Goal: Transaction & Acquisition: Purchase product/service

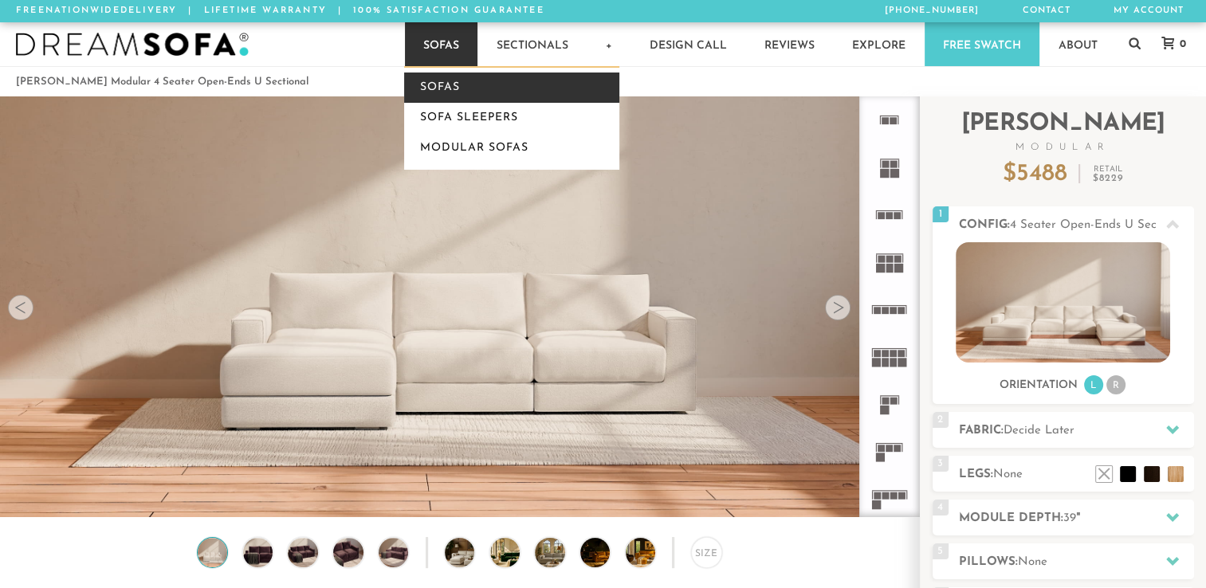
drag, startPoint x: 0, startPoint y: 0, endPoint x: 429, endPoint y: 86, distance: 437.3
click at [429, 86] on link "Sofas" at bounding box center [511, 88] width 215 height 30
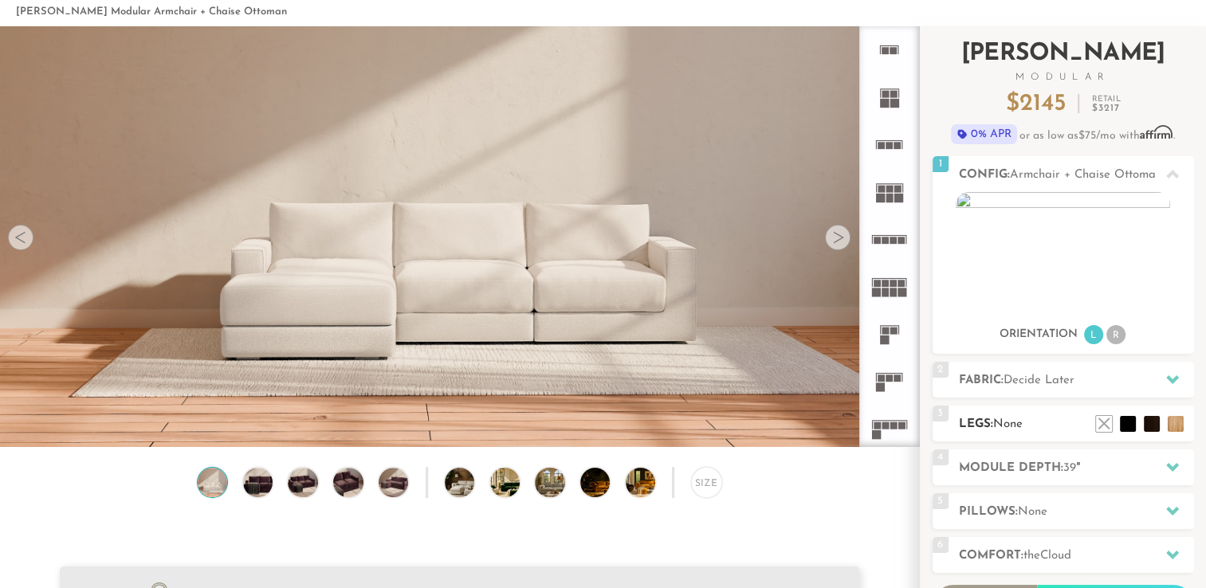
scroll to position [94, 0]
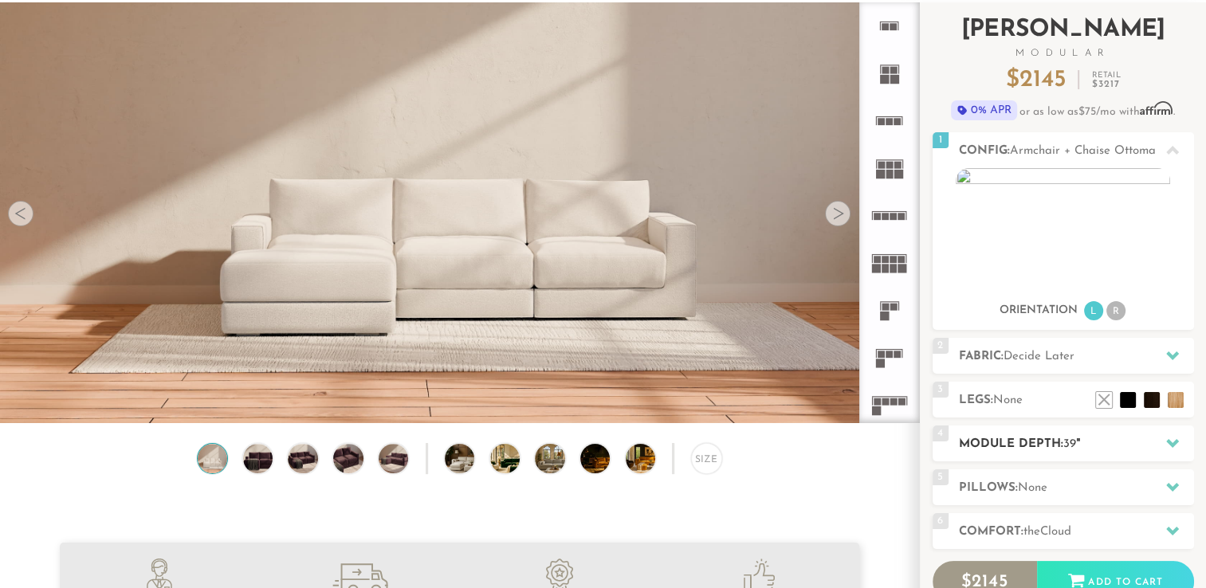
click at [1033, 438] on h2 "Module Depth: 39 "" at bounding box center [1076, 444] width 235 height 18
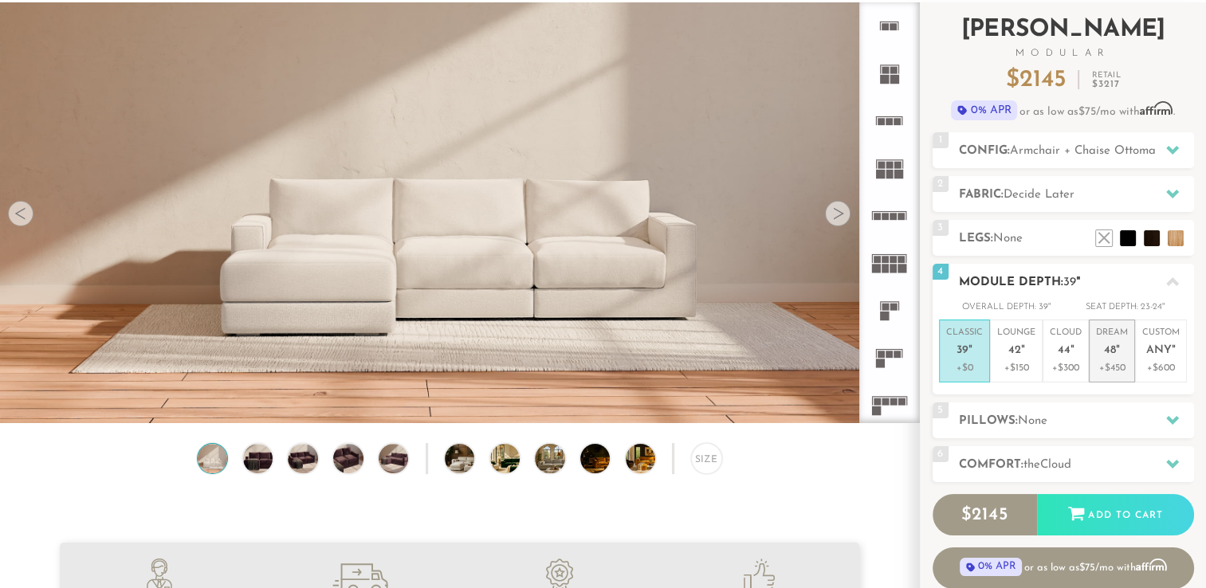
click at [1111, 344] on span "48" at bounding box center [1110, 351] width 12 height 14
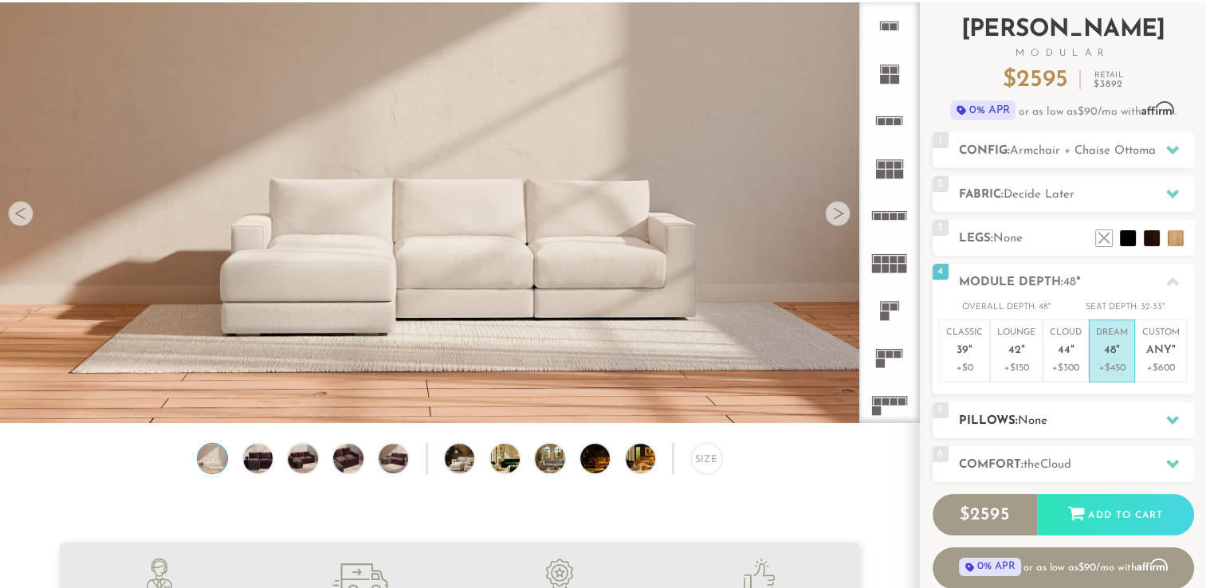
click at [1020, 424] on span "None" at bounding box center [1032, 421] width 29 height 12
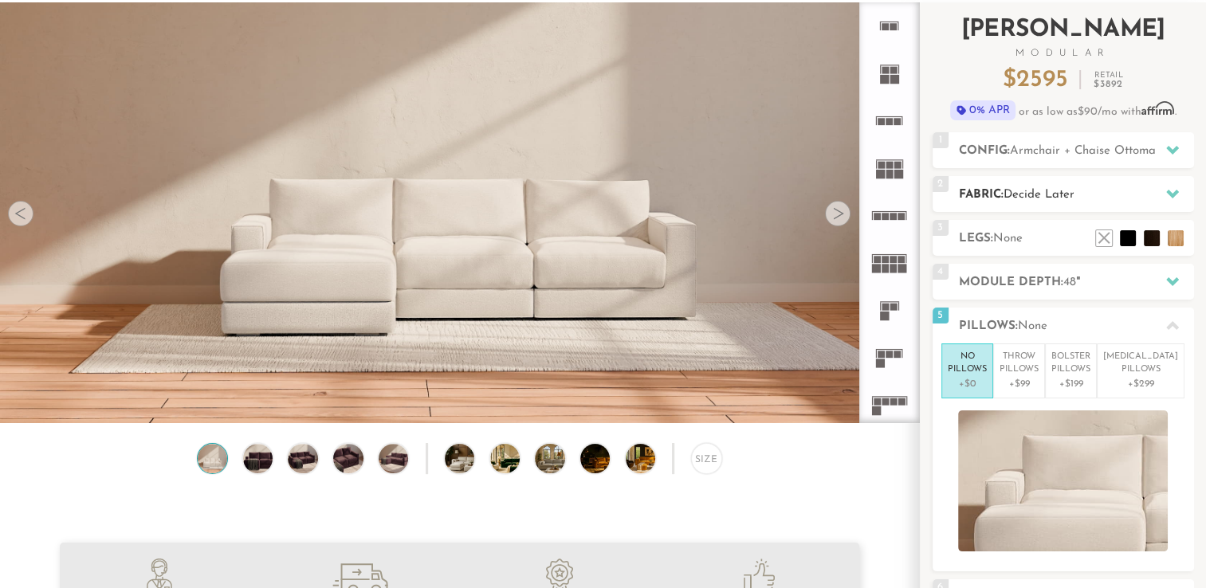
click at [1015, 205] on div "2 Fabric: Decide Later" at bounding box center [1062, 194] width 261 height 36
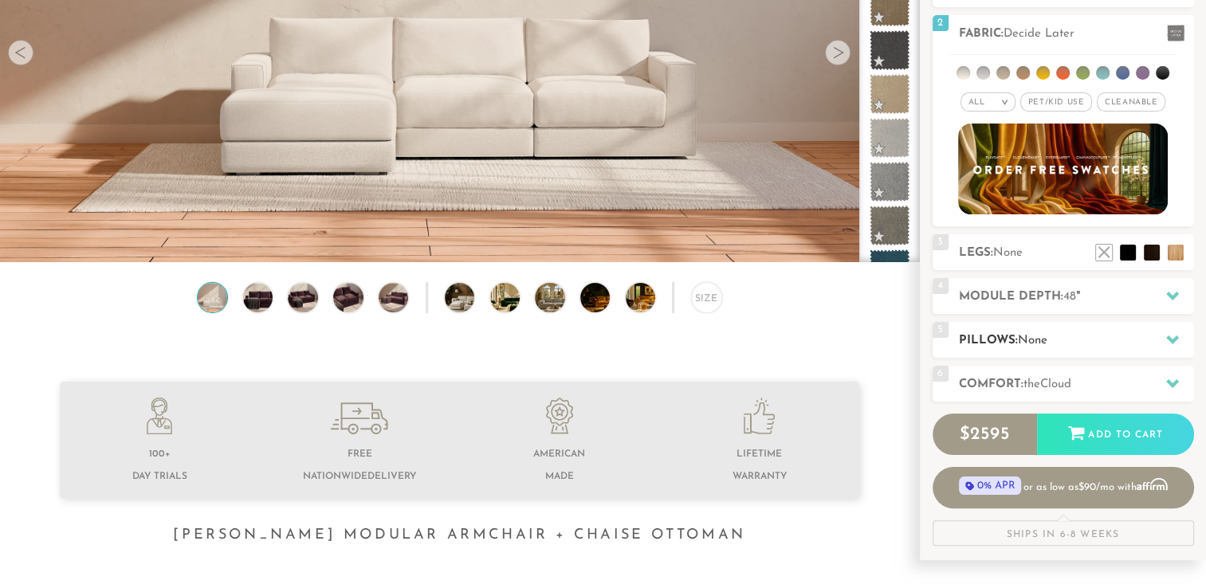
scroll to position [256, 0]
click at [1058, 378] on span "Cloud" at bounding box center [1055, 384] width 31 height 12
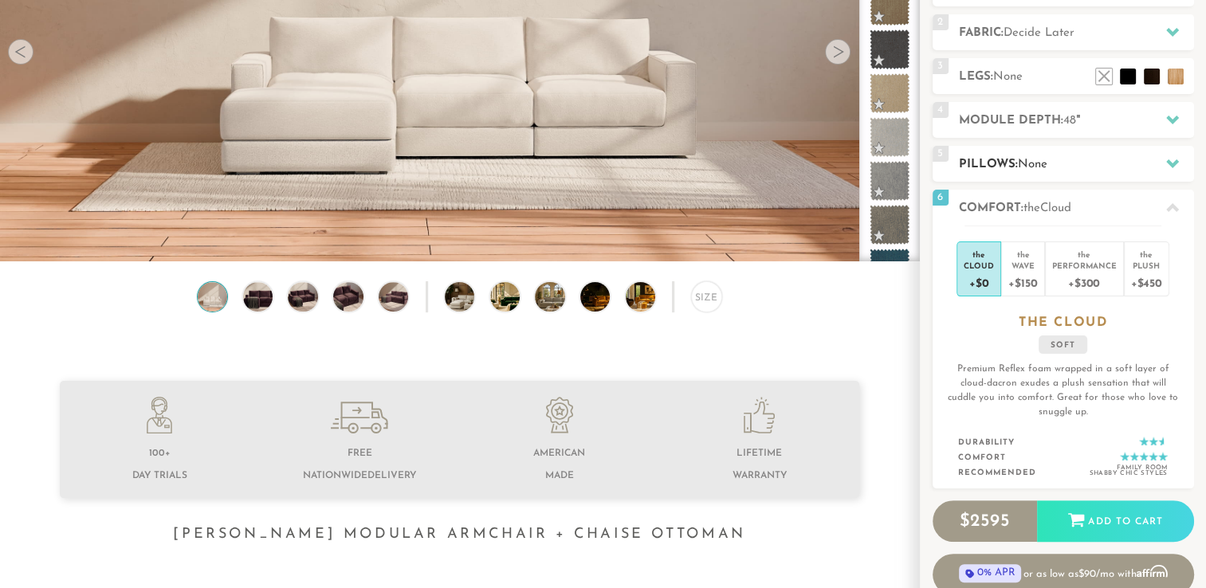
click at [1030, 163] on span "None" at bounding box center [1032, 165] width 29 height 12
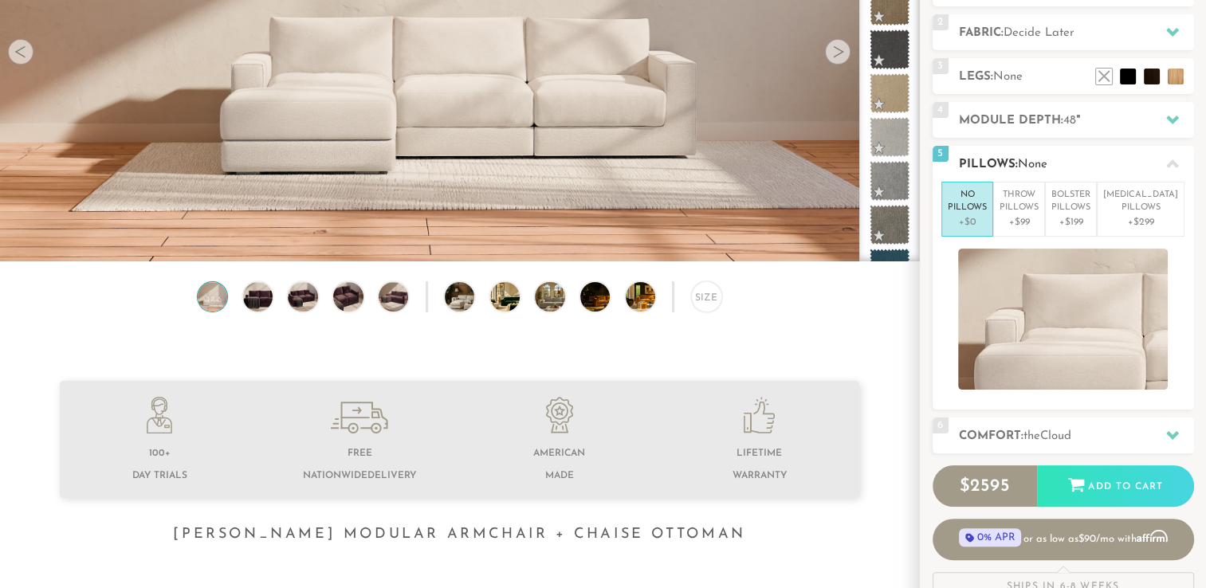
click at [1052, 159] on h2 "Pillows: None" at bounding box center [1076, 164] width 235 height 18
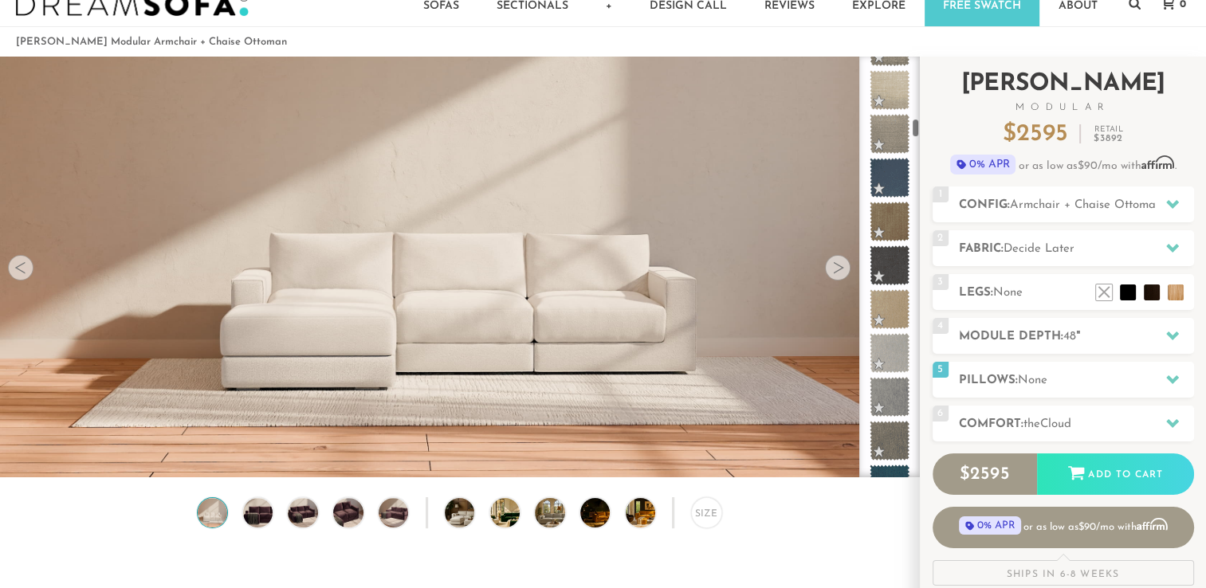
scroll to position [52, 0]
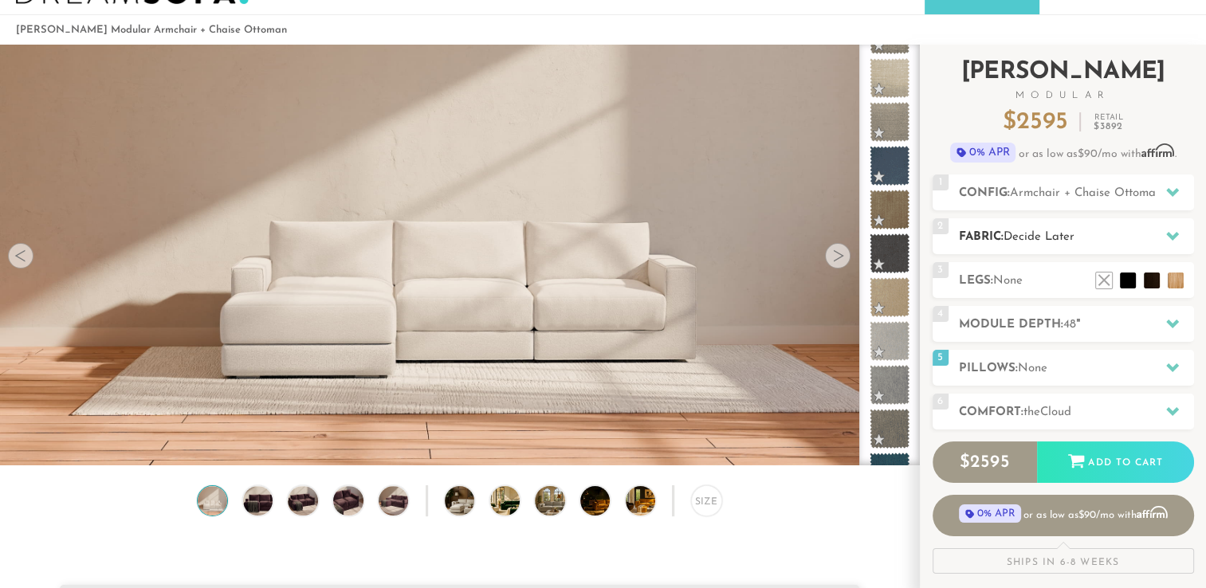
click at [1042, 231] on span "Decide Later" at bounding box center [1038, 237] width 71 height 12
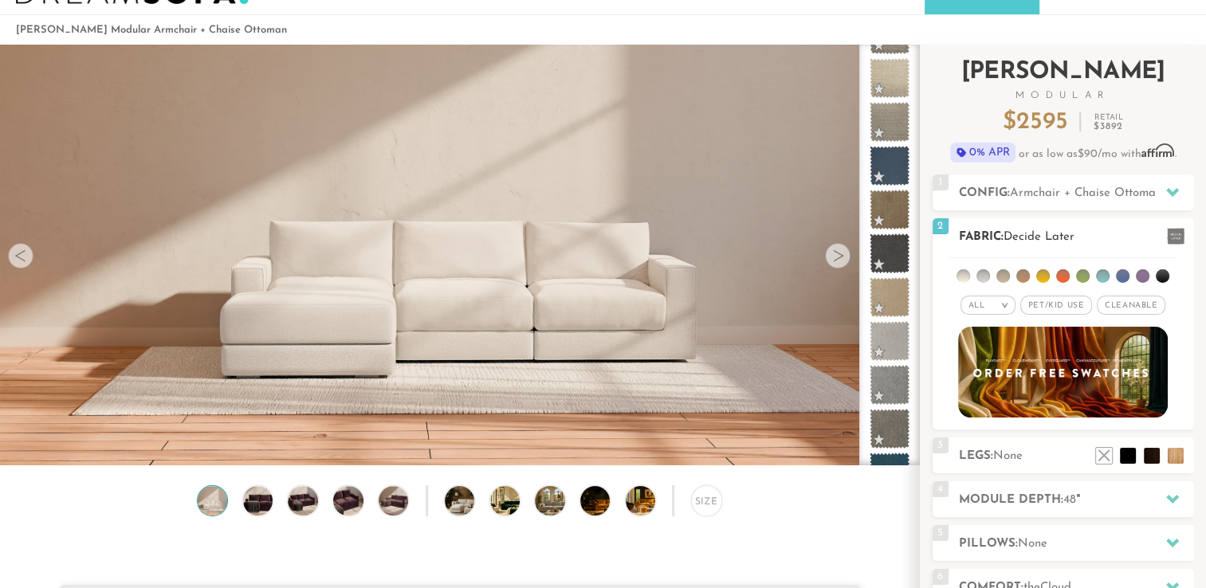
click at [1064, 278] on li at bounding box center [1063, 276] width 14 height 14
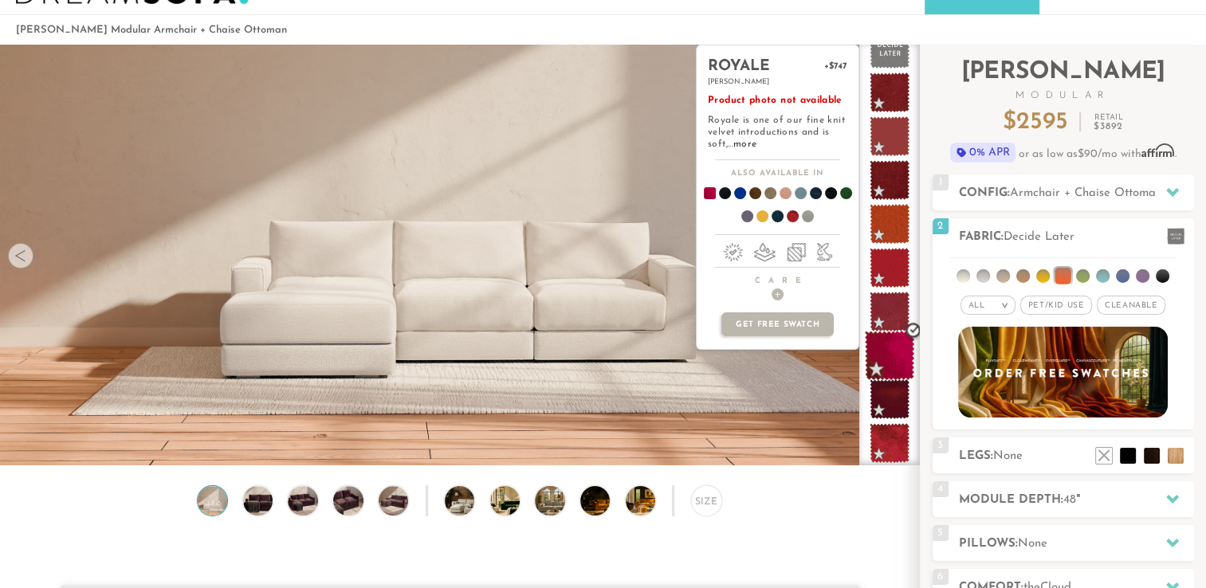
click at [883, 335] on span at bounding box center [890, 356] width 50 height 50
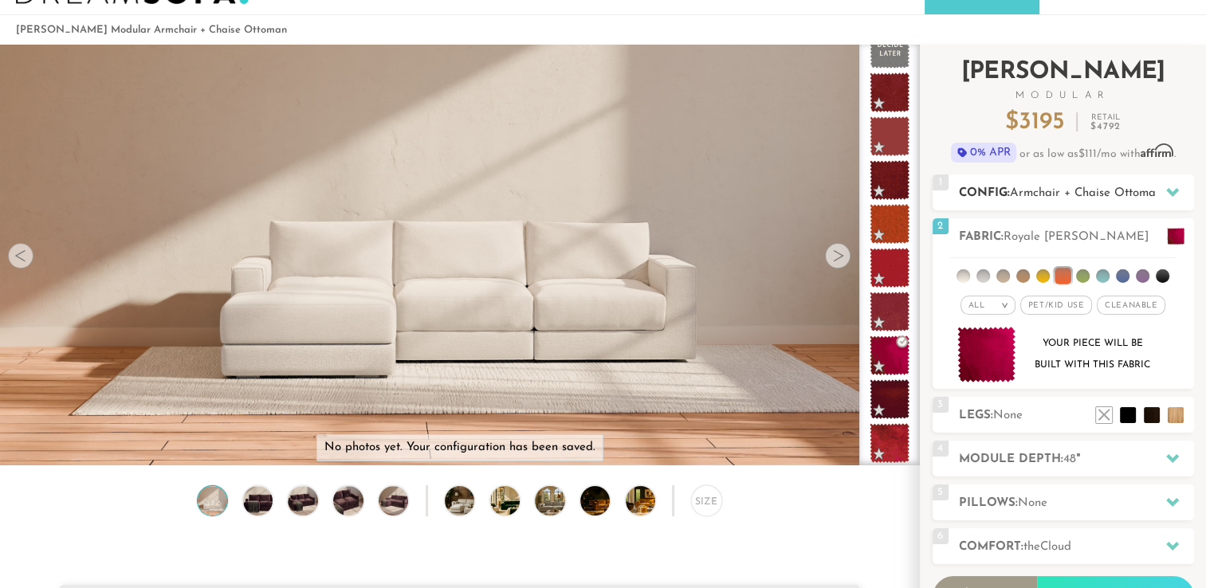
click at [1055, 190] on span "Armchair + Chaise Ottoman" at bounding box center [1086, 193] width 152 height 12
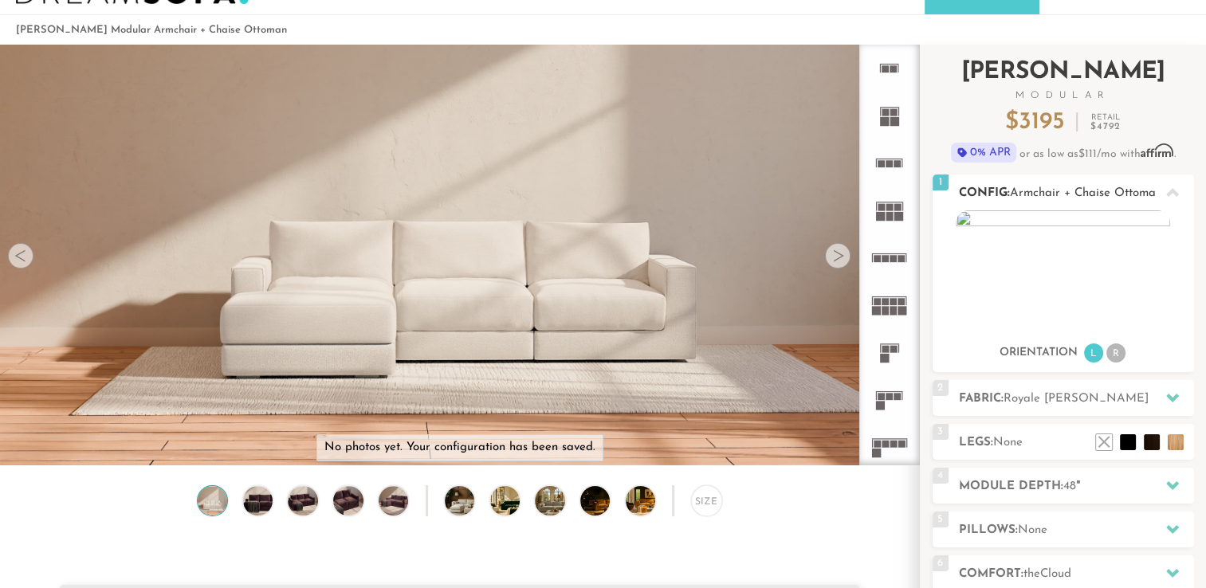
click at [1040, 220] on img at bounding box center [1063, 270] width 214 height 120
click at [968, 214] on img at bounding box center [1063, 270] width 214 height 120
click at [988, 203] on div "1 Config: Armchair + Chaise Ottoman R" at bounding box center [1062, 193] width 261 height 36
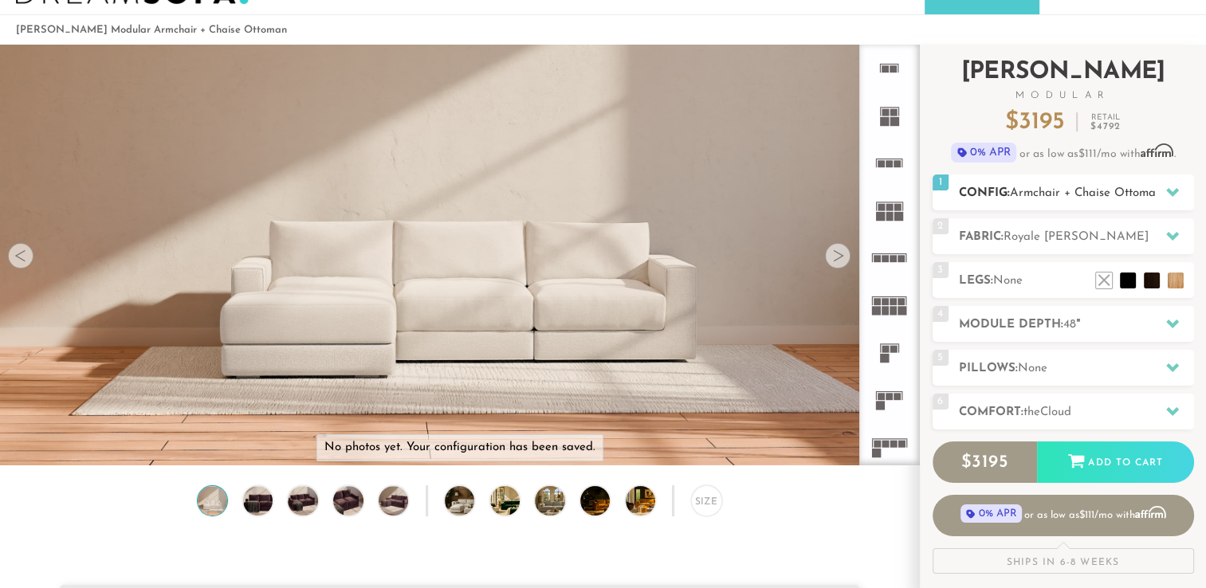
click at [988, 203] on div "1 Config: Armchair + Chaise Ottoman R" at bounding box center [1062, 193] width 261 height 36
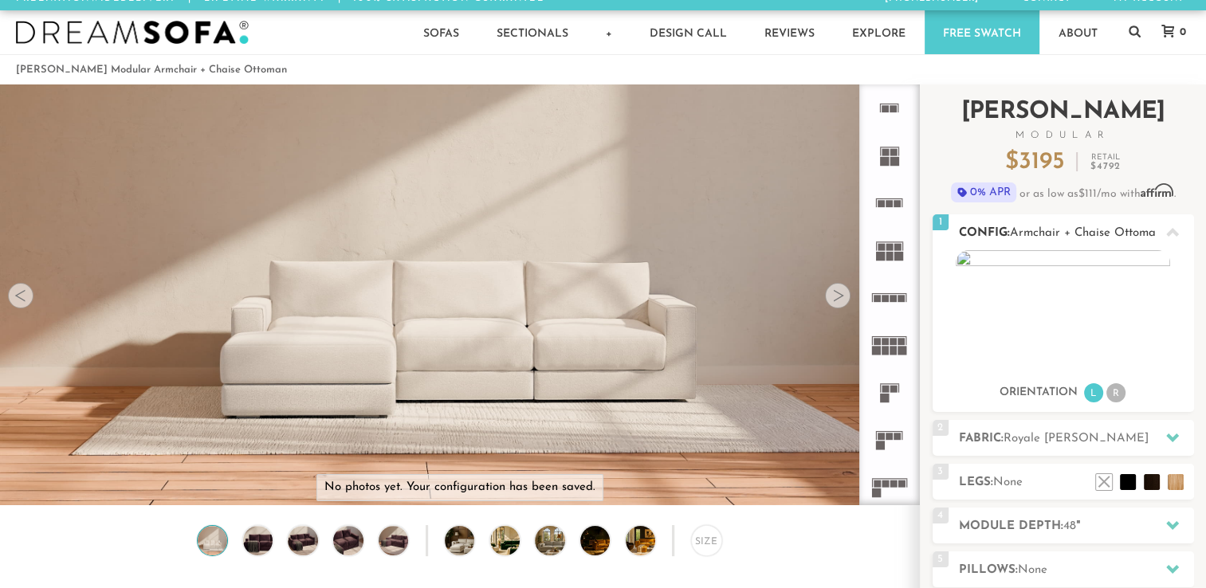
scroll to position [10, 0]
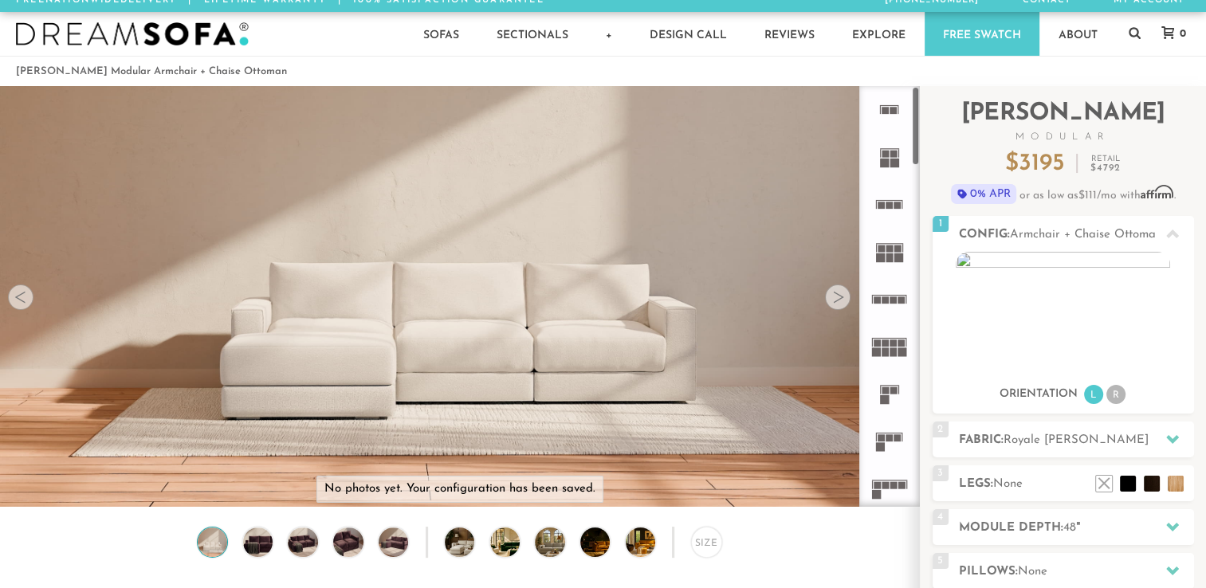
click at [893, 153] on rect at bounding box center [893, 154] width 7 height 7
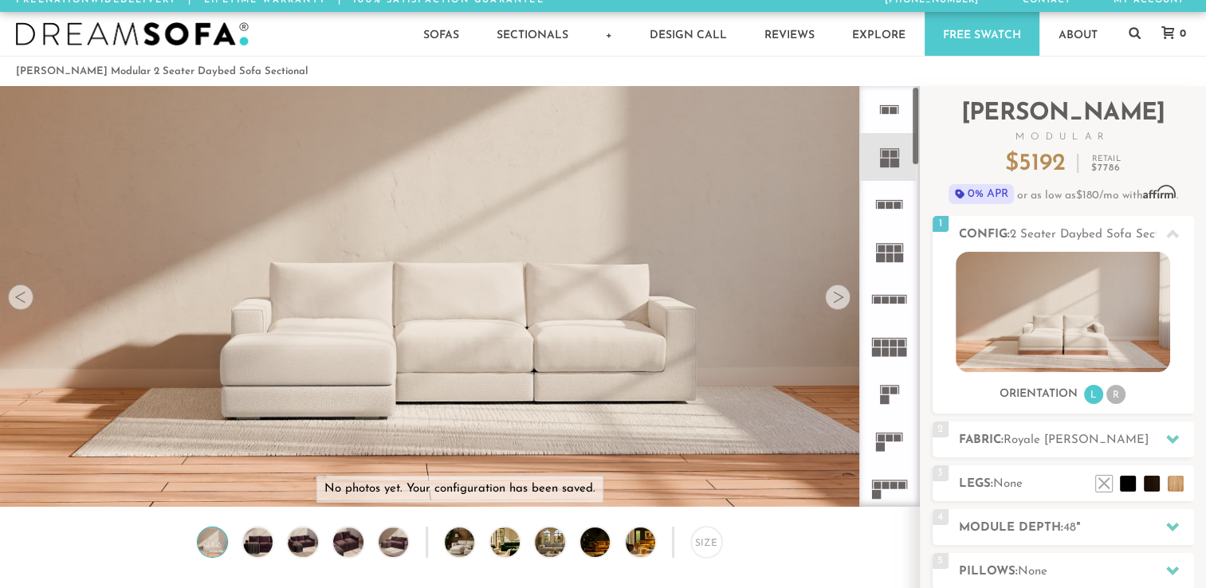
click at [889, 106] on icon at bounding box center [889, 109] width 47 height 47
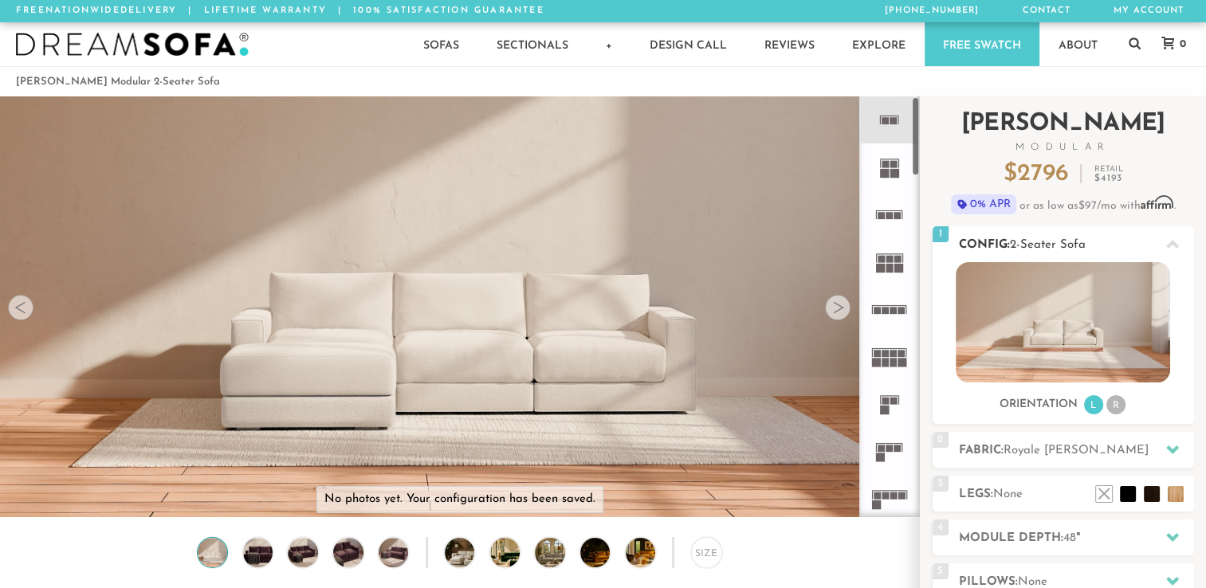
click at [1003, 242] on h2 "Config: 2-Seater Sofa" at bounding box center [1076, 245] width 235 height 18
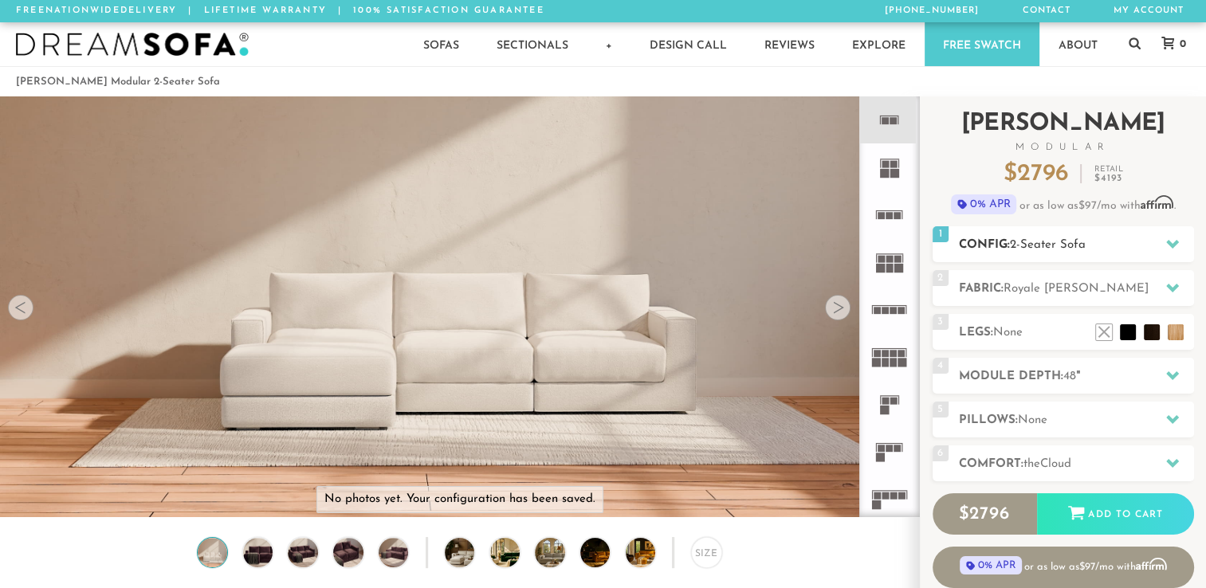
click at [1003, 242] on h2 "Config: 2-Seater Sofa" at bounding box center [1076, 245] width 235 height 18
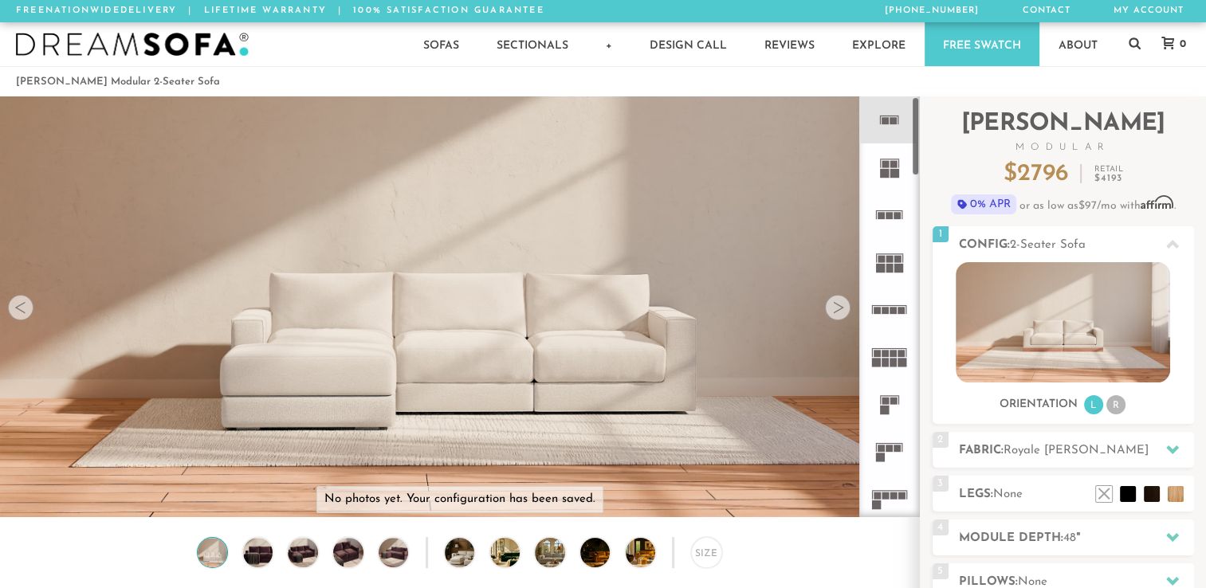
click at [893, 177] on rect at bounding box center [894, 173] width 9 height 9
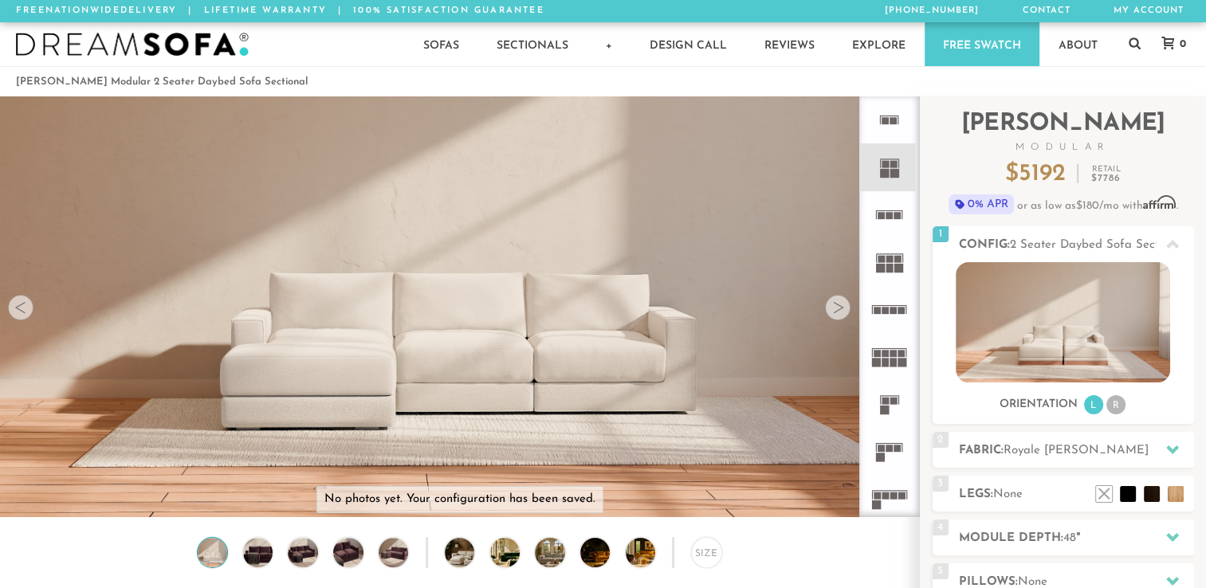
click at [881, 222] on icon at bounding box center [889, 214] width 47 height 47
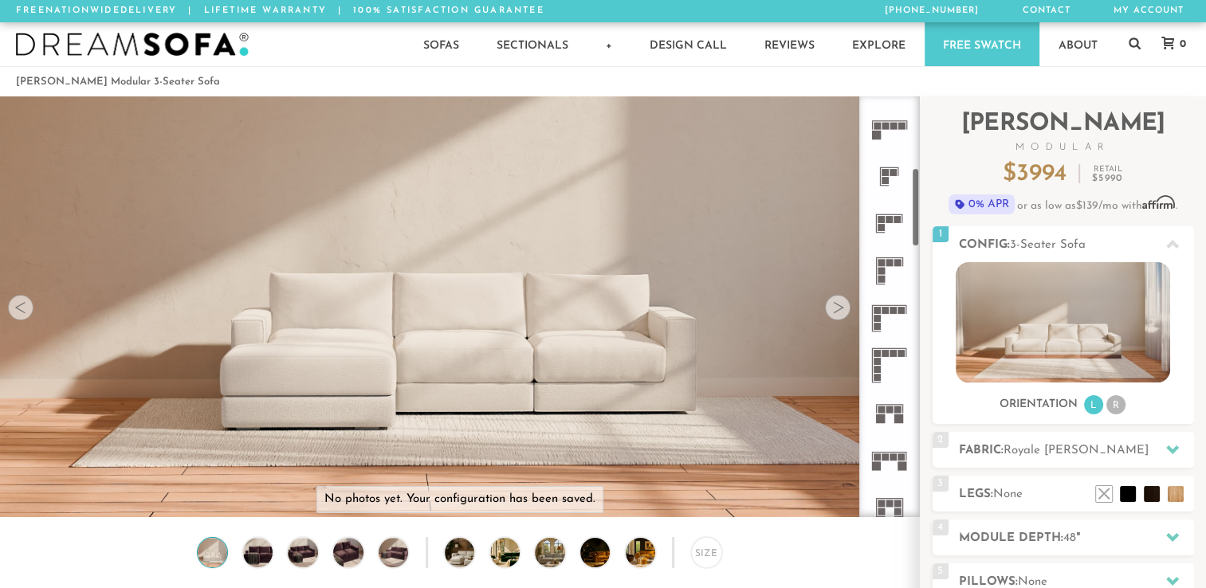
scroll to position [382, 0]
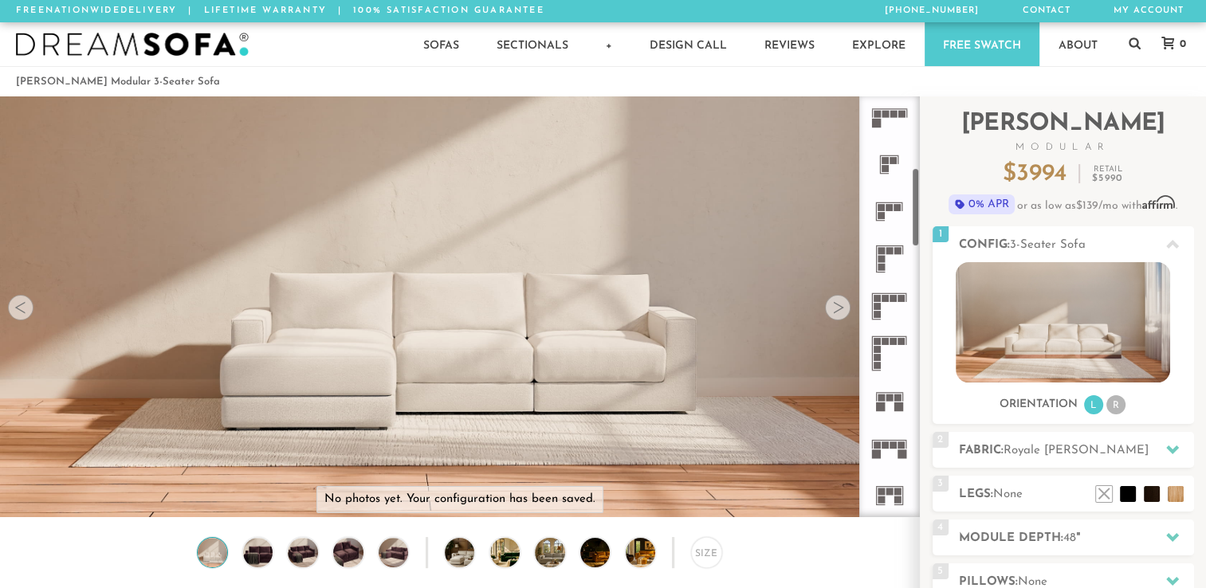
click at [881, 172] on icon at bounding box center [889, 164] width 47 height 47
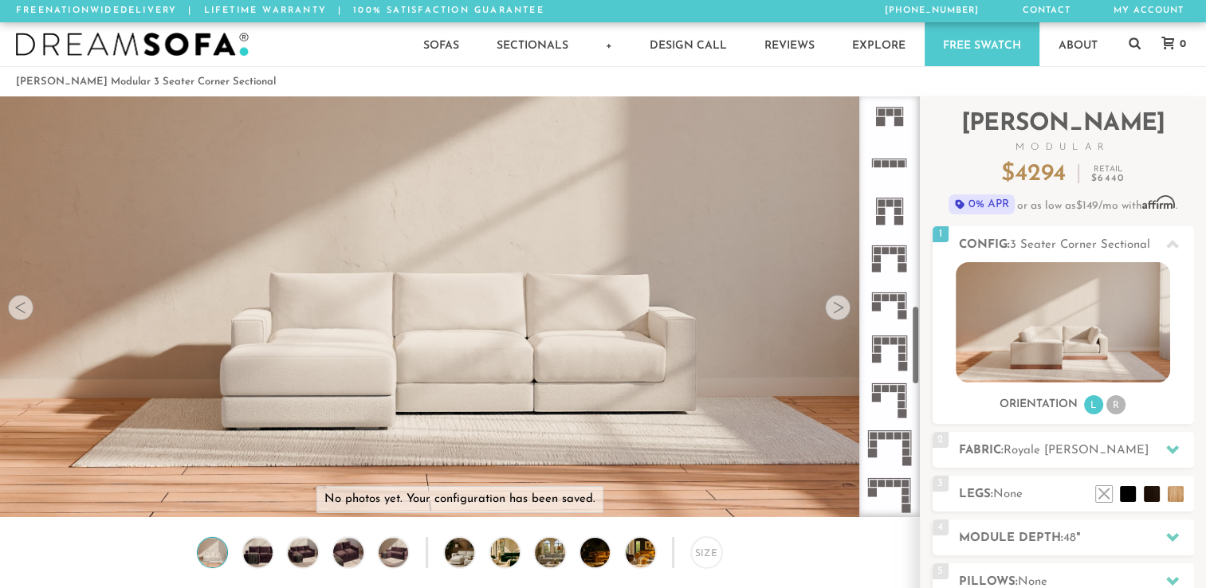
scroll to position [1144, 0]
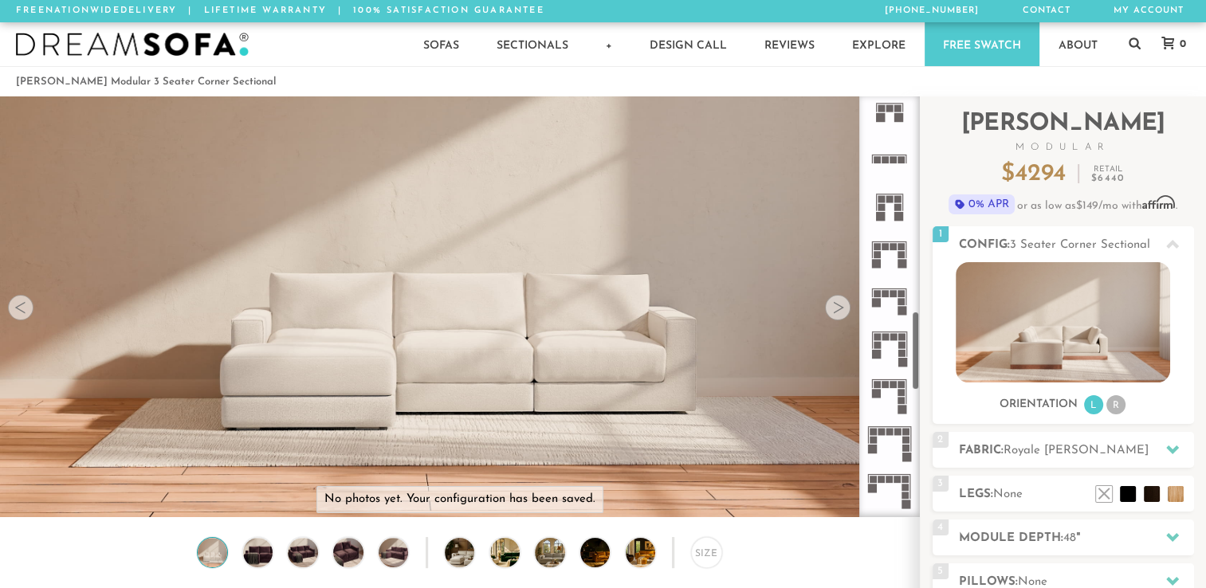
click at [876, 151] on icon at bounding box center [889, 158] width 47 height 47
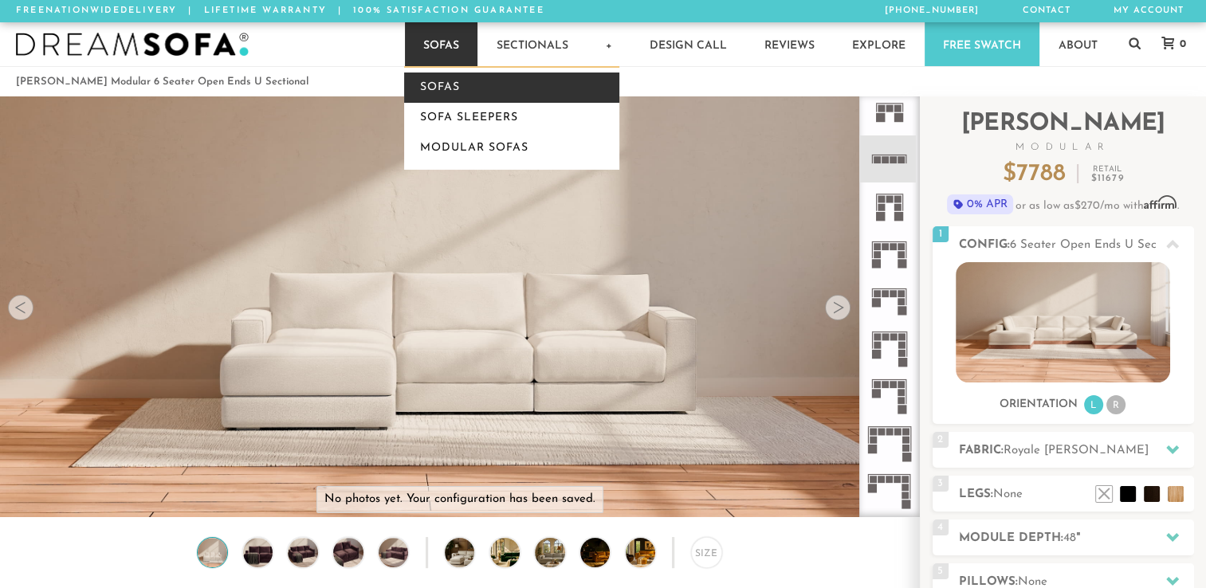
click at [442, 77] on link "Sofas" at bounding box center [511, 88] width 215 height 30
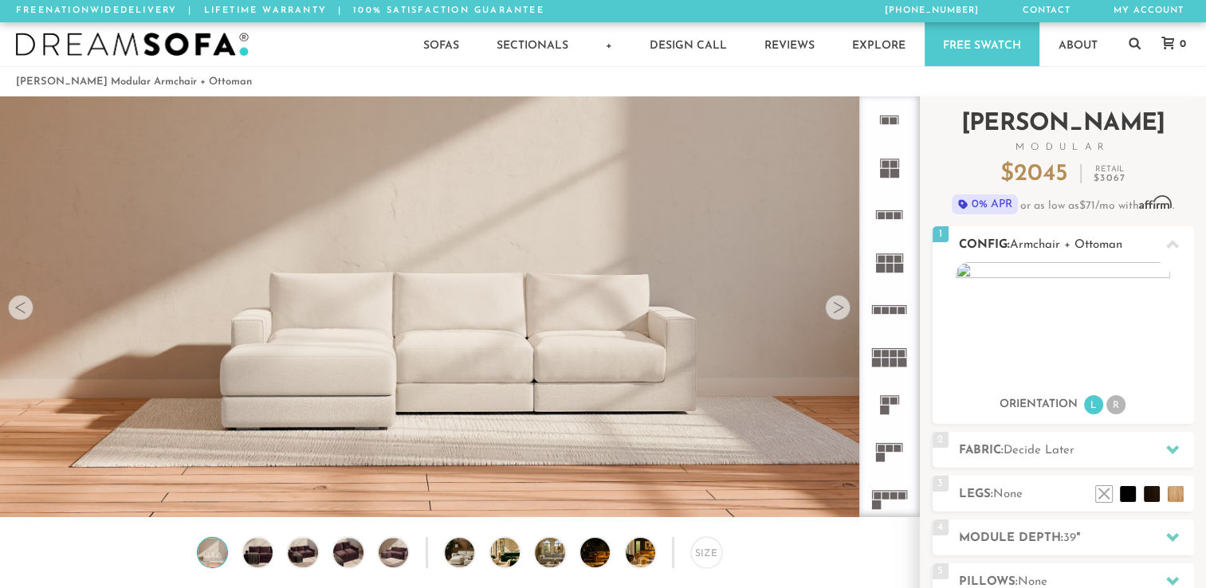
scroll to position [319, 0]
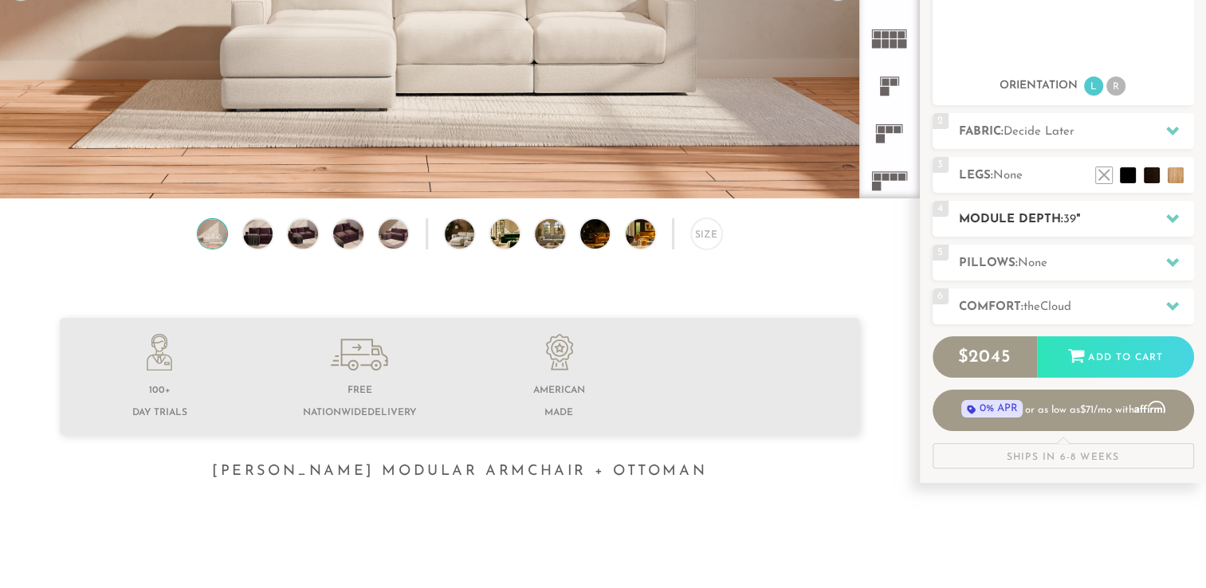
click at [1105, 229] on h2 "Module Depth: 39 "" at bounding box center [1076, 219] width 235 height 18
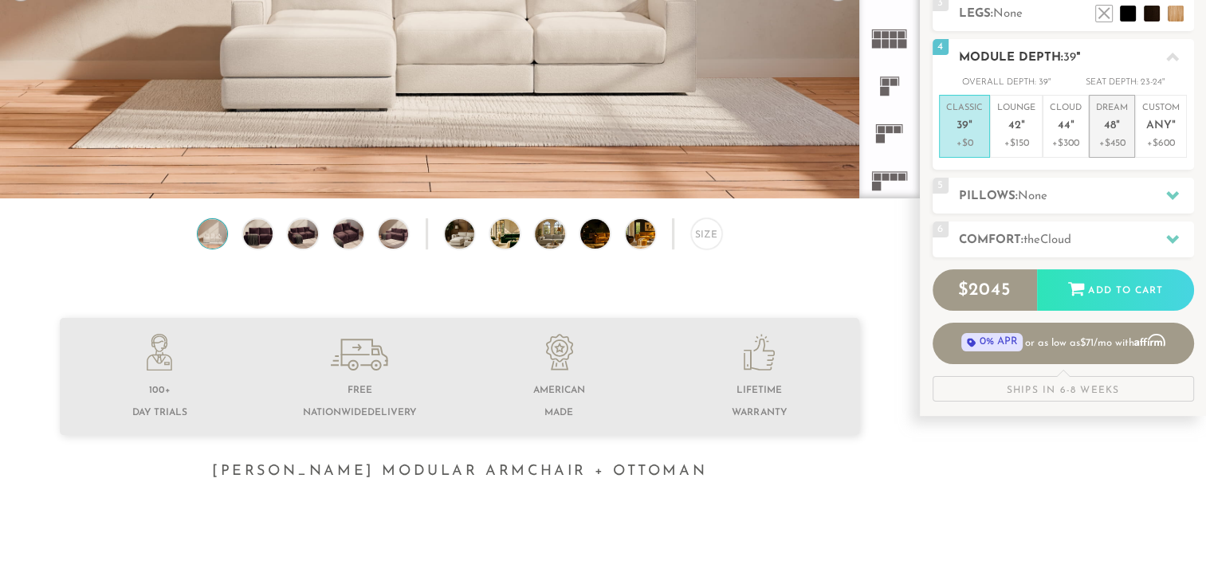
click at [1115, 141] on p "+$450" at bounding box center [1112, 143] width 32 height 14
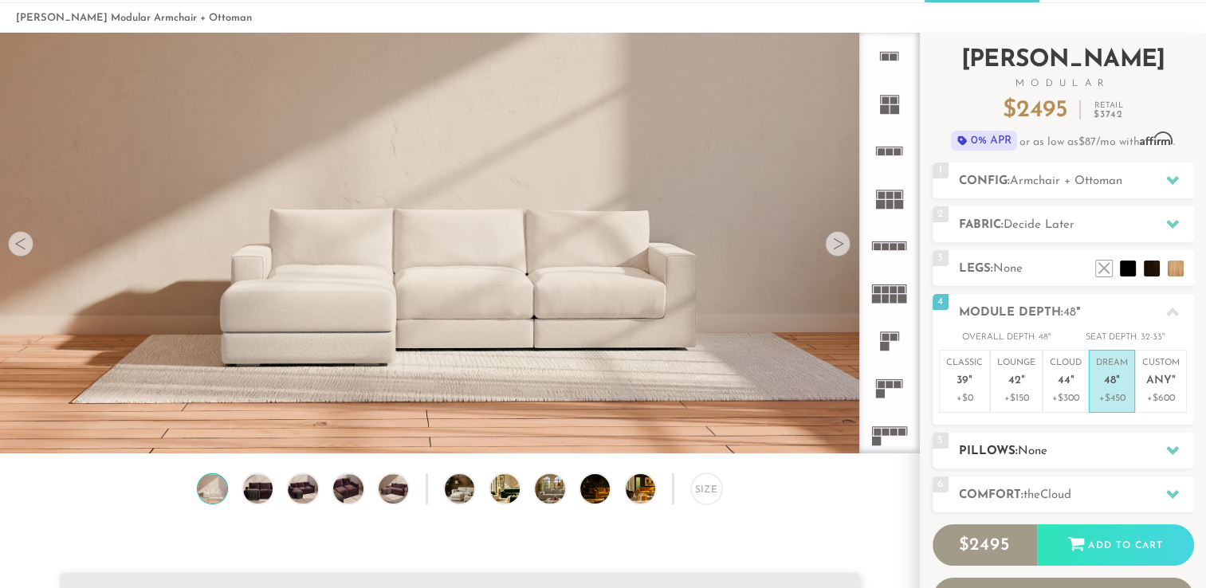
scroll to position [0, 0]
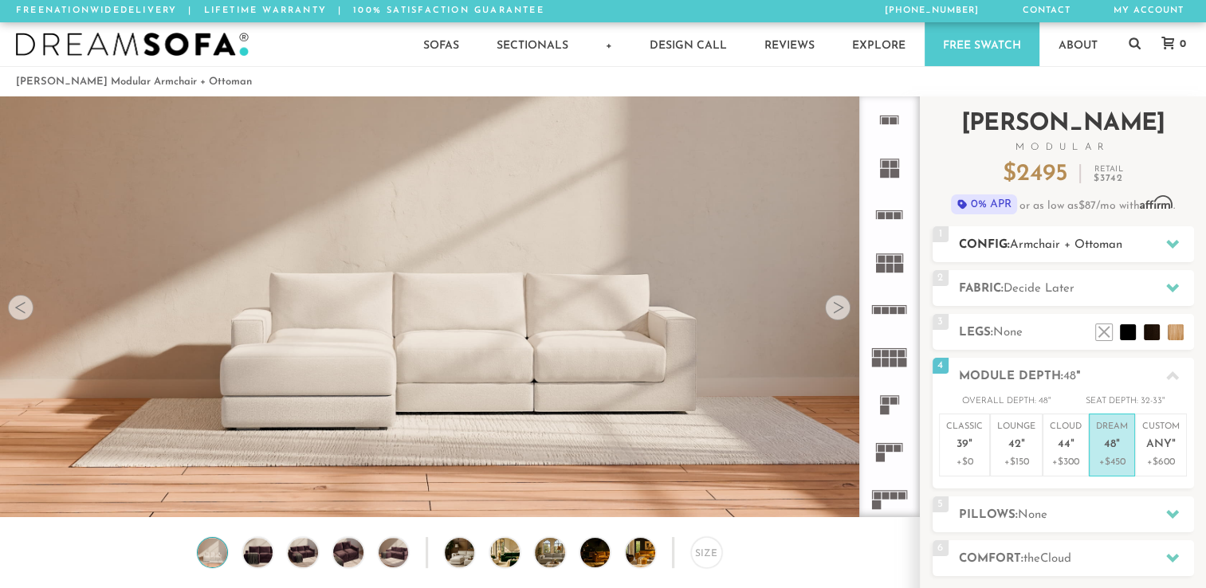
click at [1050, 238] on h2 "Config: Armchair + Ottoman" at bounding box center [1076, 245] width 235 height 18
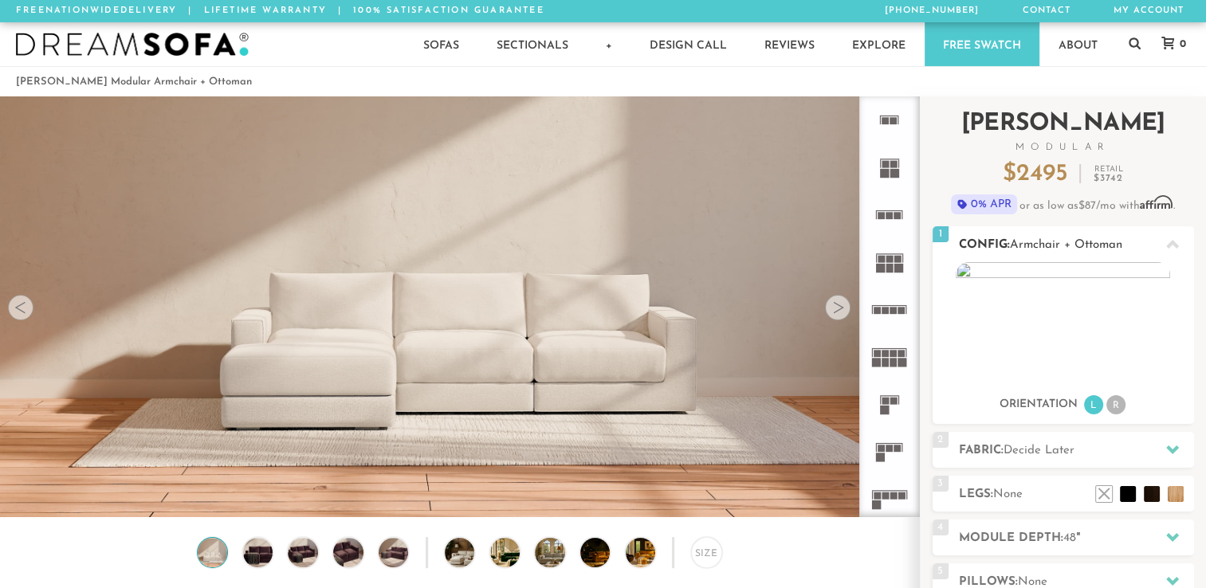
click at [967, 265] on img at bounding box center [1063, 322] width 214 height 120
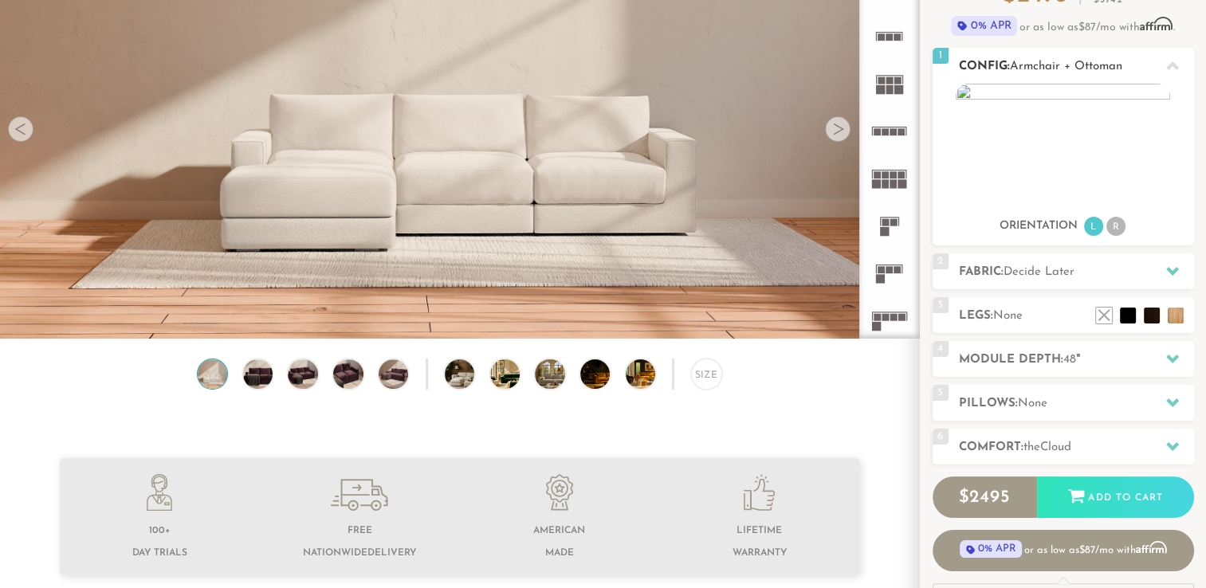
scroll to position [190, 0]
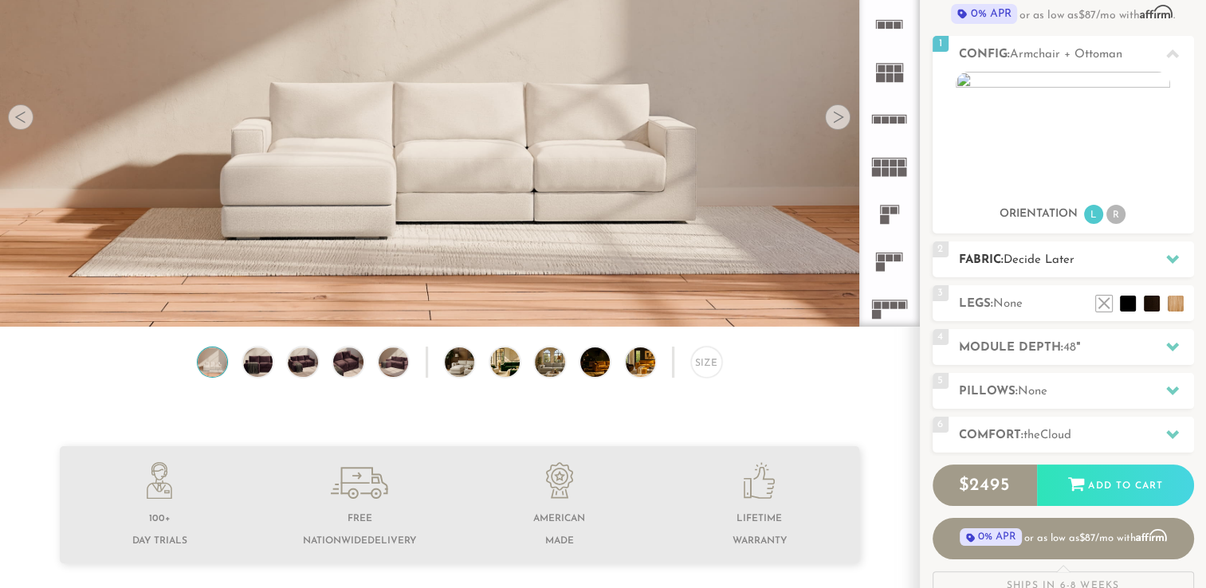
click at [1033, 262] on span "Decide Later" at bounding box center [1038, 260] width 71 height 12
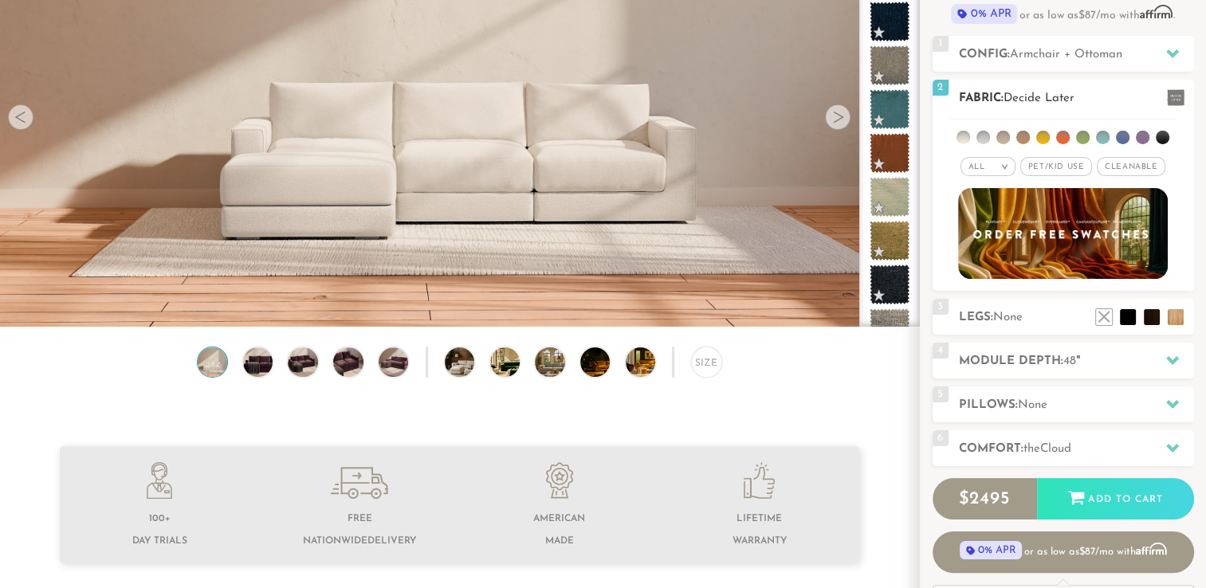
click at [1069, 134] on ul at bounding box center [1062, 134] width 227 height 29
click at [1062, 135] on li at bounding box center [1063, 138] width 14 height 14
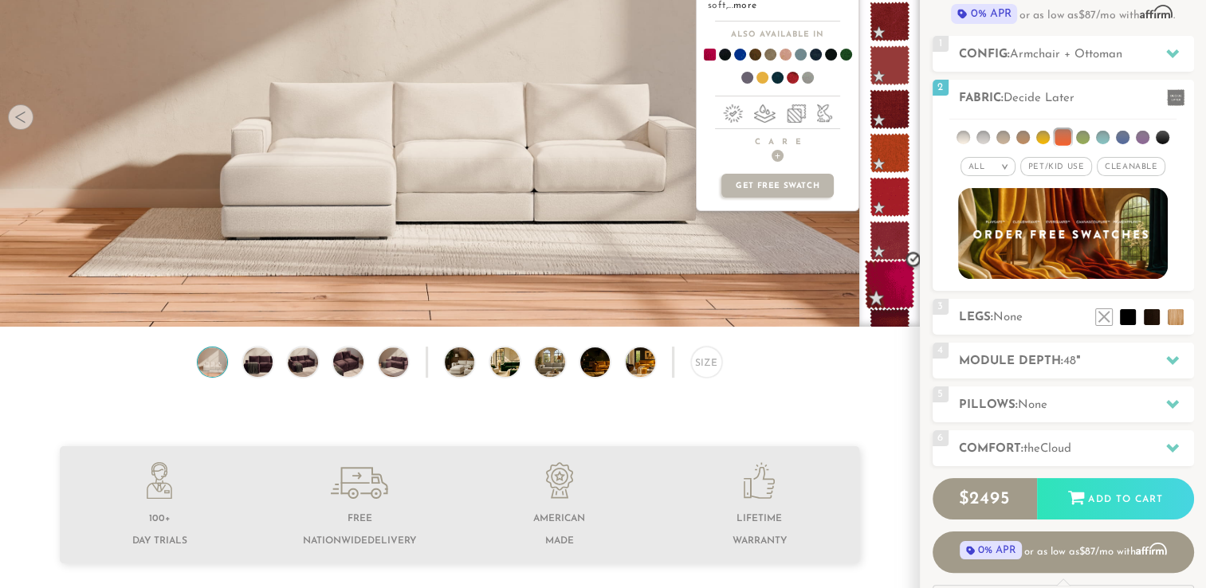
click at [893, 293] on span at bounding box center [890, 285] width 50 height 50
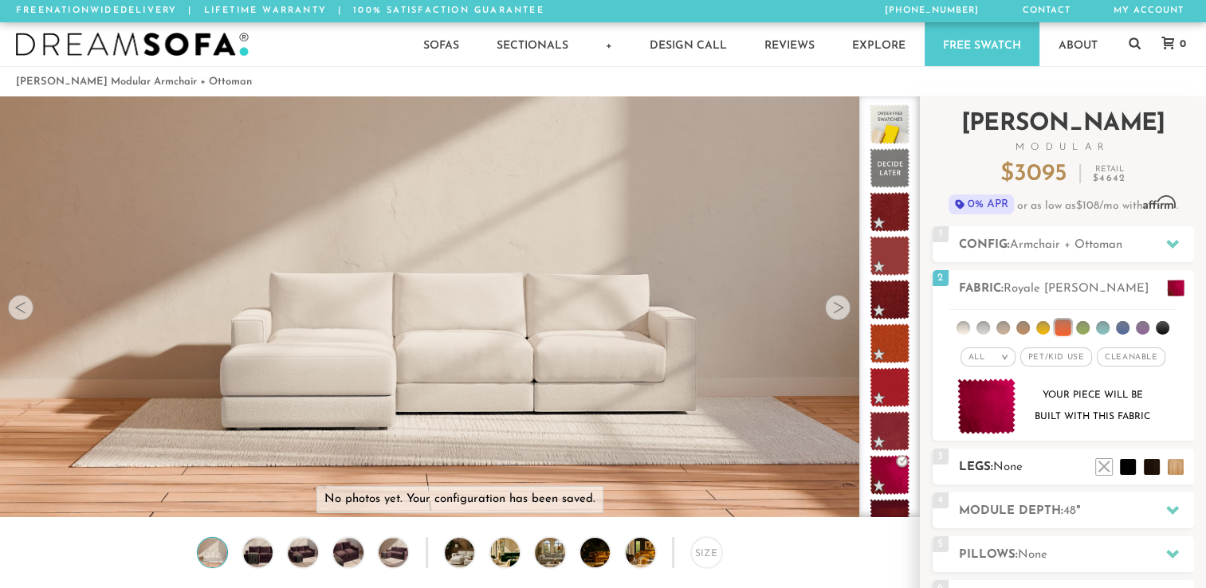
scroll to position [329, 0]
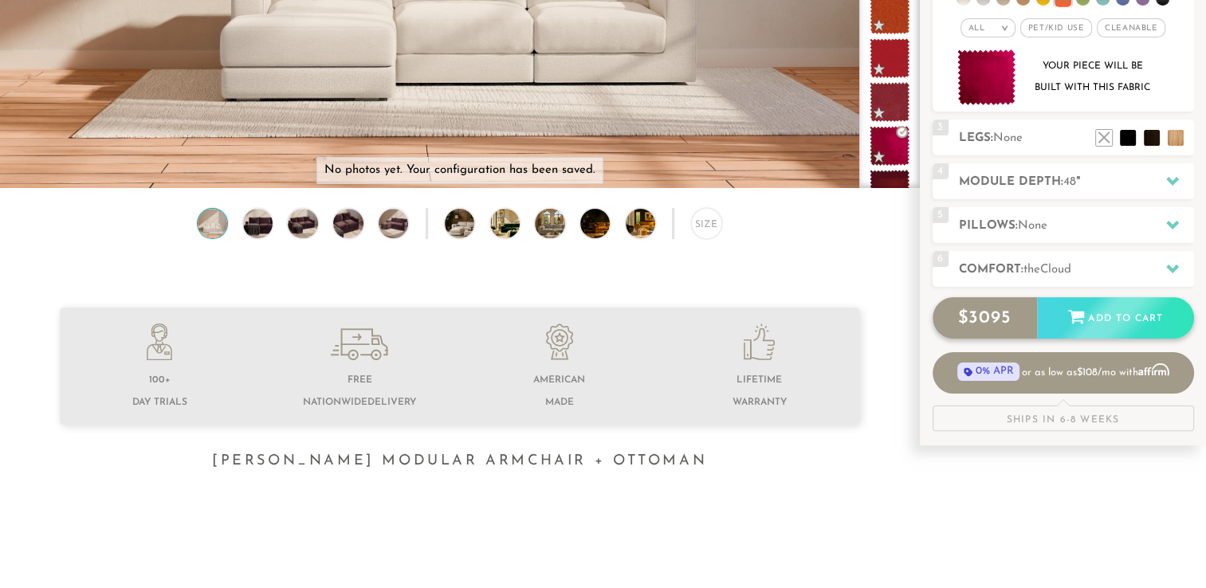
click at [1089, 332] on div "Add to Cart" at bounding box center [1115, 318] width 157 height 43
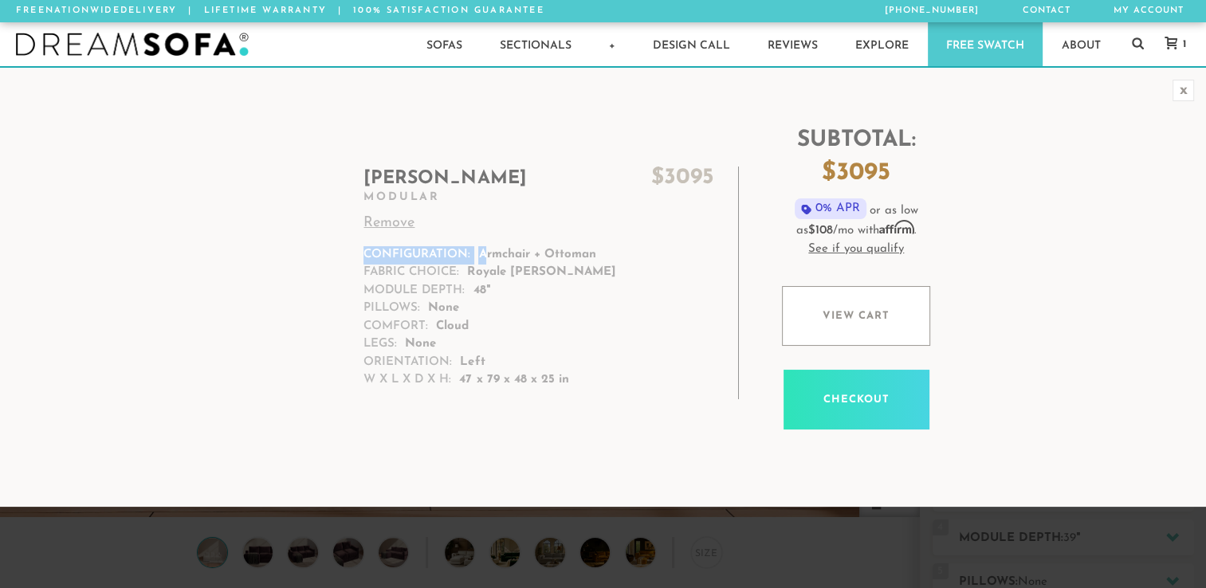
drag, startPoint x: 593, startPoint y: 257, endPoint x: 482, endPoint y: 252, distance: 110.9
click at [482, 252] on td "Landon $ 3095 Modular Remove Configuration: Armchair + Ottoman Fabric Choice: R…" at bounding box center [546, 283] width 384 height 233
drag, startPoint x: 482, startPoint y: 252, endPoint x: 603, endPoint y: 258, distance: 120.5
click at [603, 258] on td "Landon $ 3095 Modular Remove Configuration: Armchair + Ottoman Fabric Choice: R…" at bounding box center [546, 283] width 384 height 233
click at [577, 257] on p "Armchair + Ottoman" at bounding box center [536, 255] width 117 height 18
